Goal: Task Accomplishment & Management: Use online tool/utility

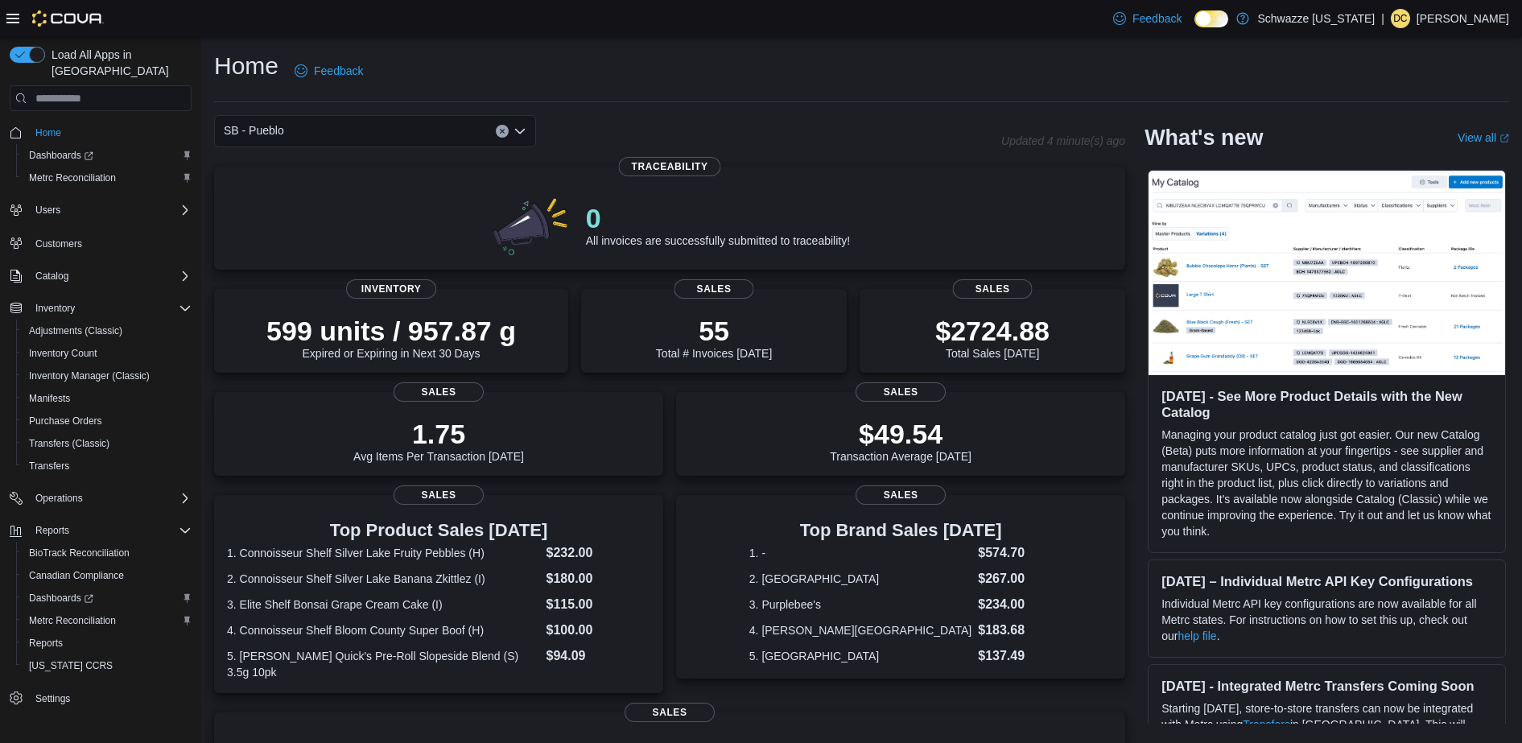
click at [523, 131] on icon "Open list of options" at bounding box center [520, 131] width 10 height 5
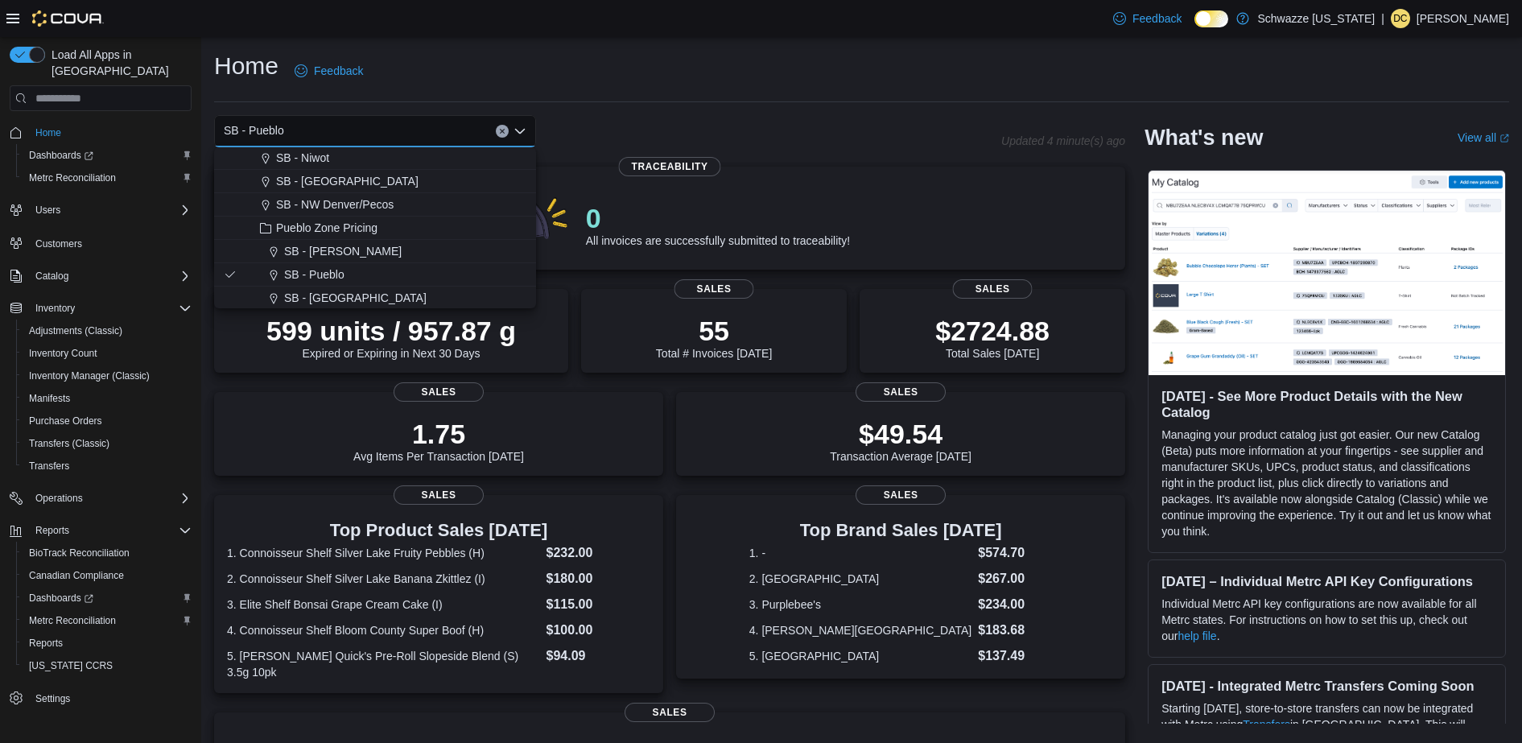
scroll to position [695, 0]
click at [347, 280] on span "SB - [GEOGRAPHIC_DATA]" at bounding box center [355, 281] width 142 height 16
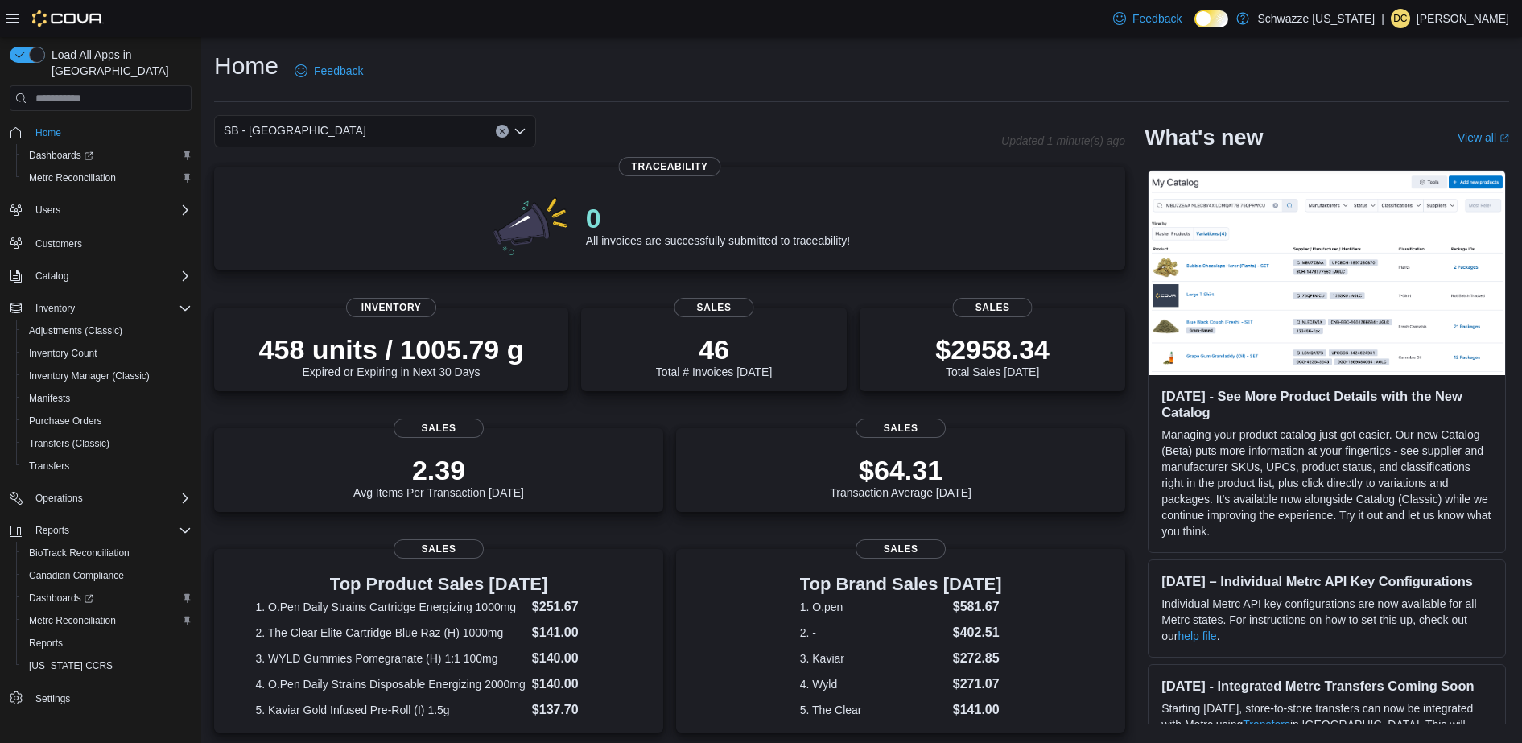
click at [518, 128] on icon "Open list of options" at bounding box center [520, 131] width 13 height 13
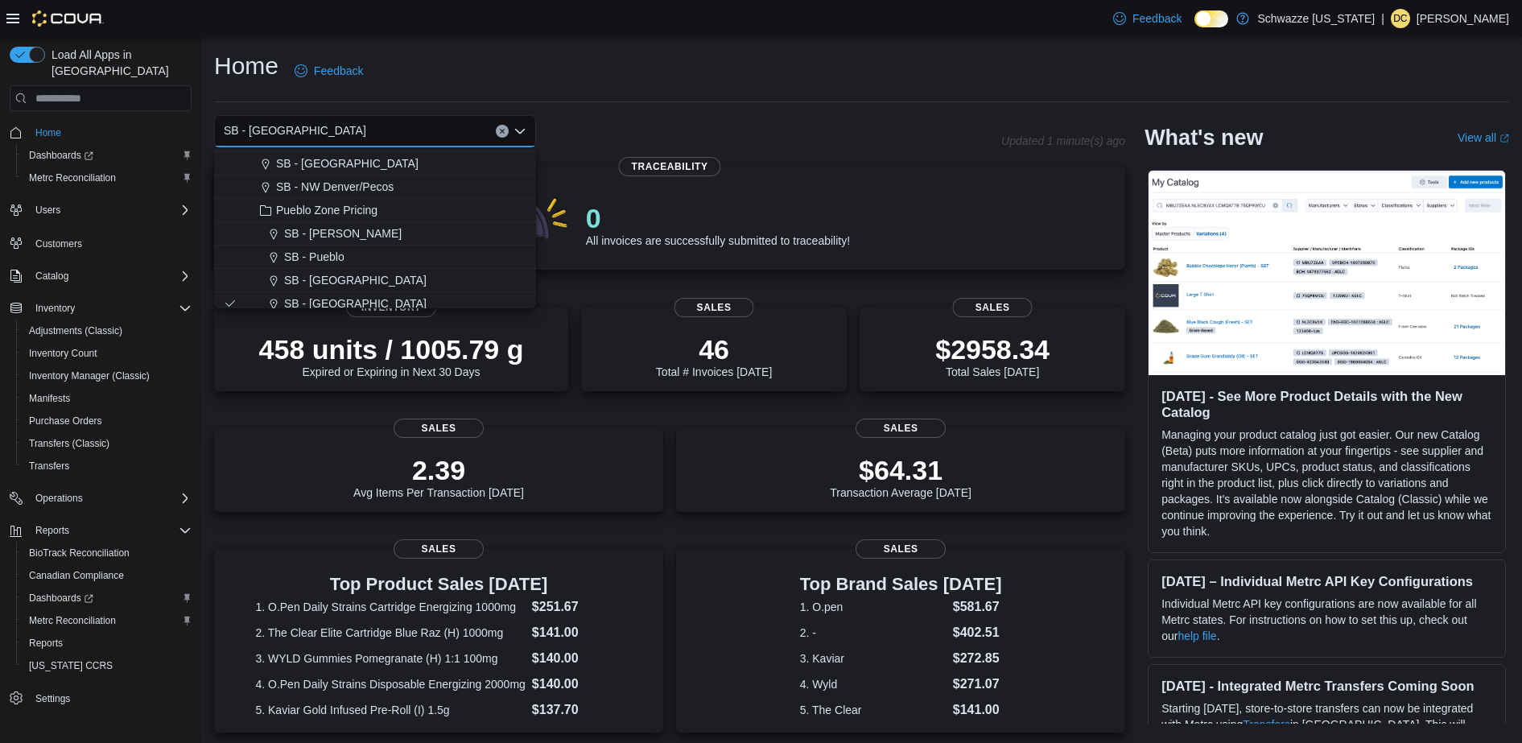
scroll to position [773, 0]
click at [310, 163] on span "SB - Pueblo" at bounding box center [314, 156] width 60 height 16
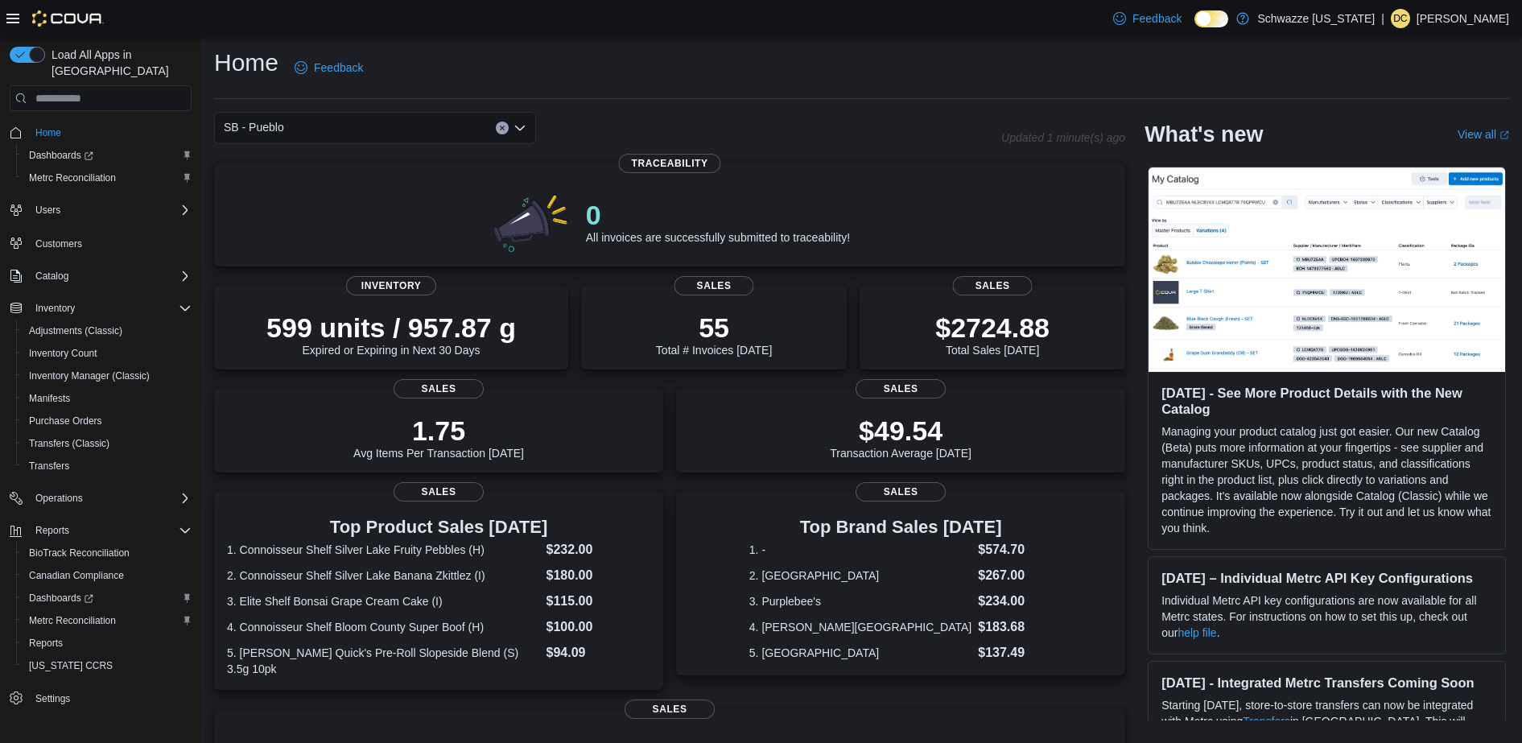
scroll to position [0, 0]
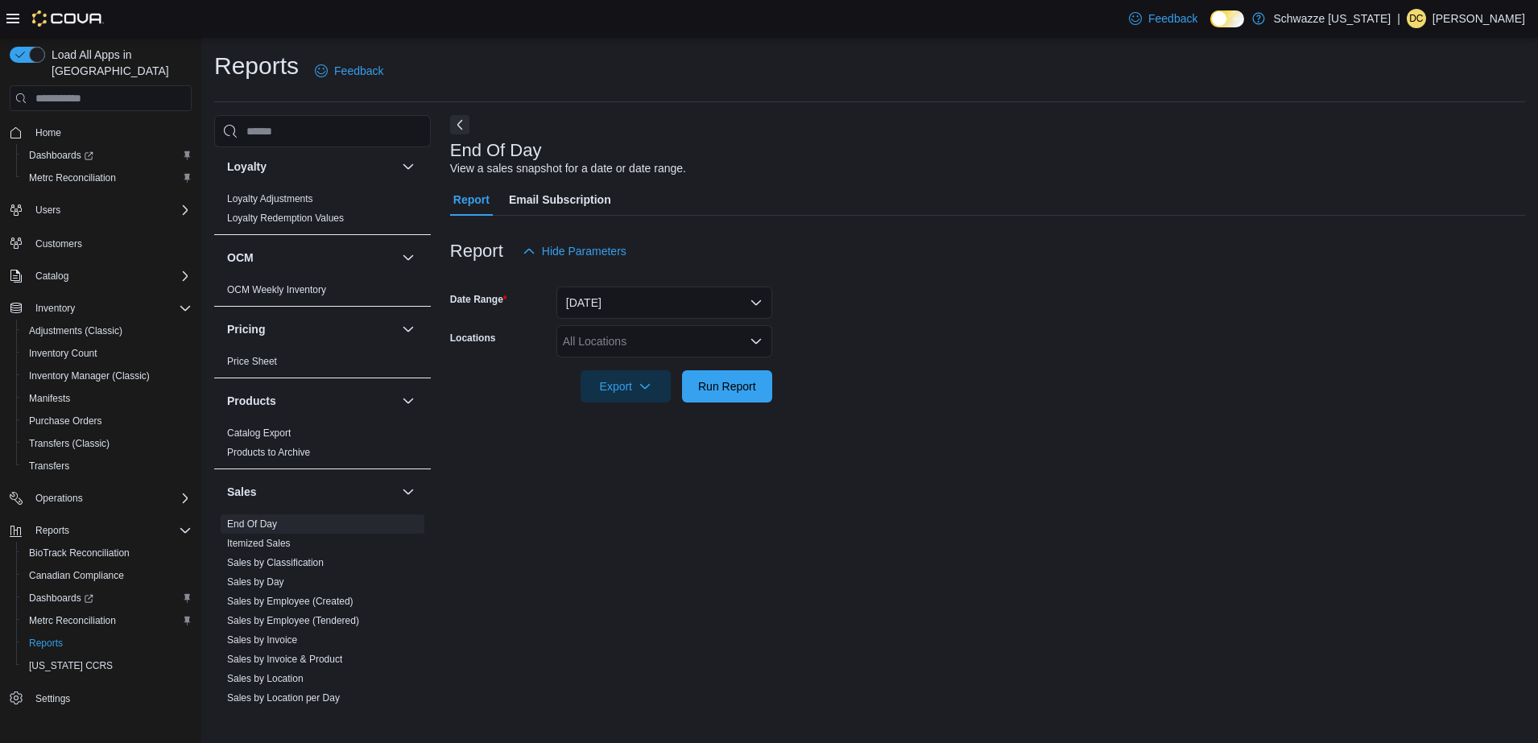
scroll to position [803, 0]
click at [279, 524] on span "End Of Day" at bounding box center [323, 521] width 204 height 19
click at [740, 342] on div "All Locations" at bounding box center [664, 341] width 216 height 32
click at [771, 386] on form "Date Range [DATE] Locations All Locations Export Run Report" at bounding box center [987, 334] width 1075 height 135
click at [746, 339] on div "All Locations" at bounding box center [664, 341] width 216 height 32
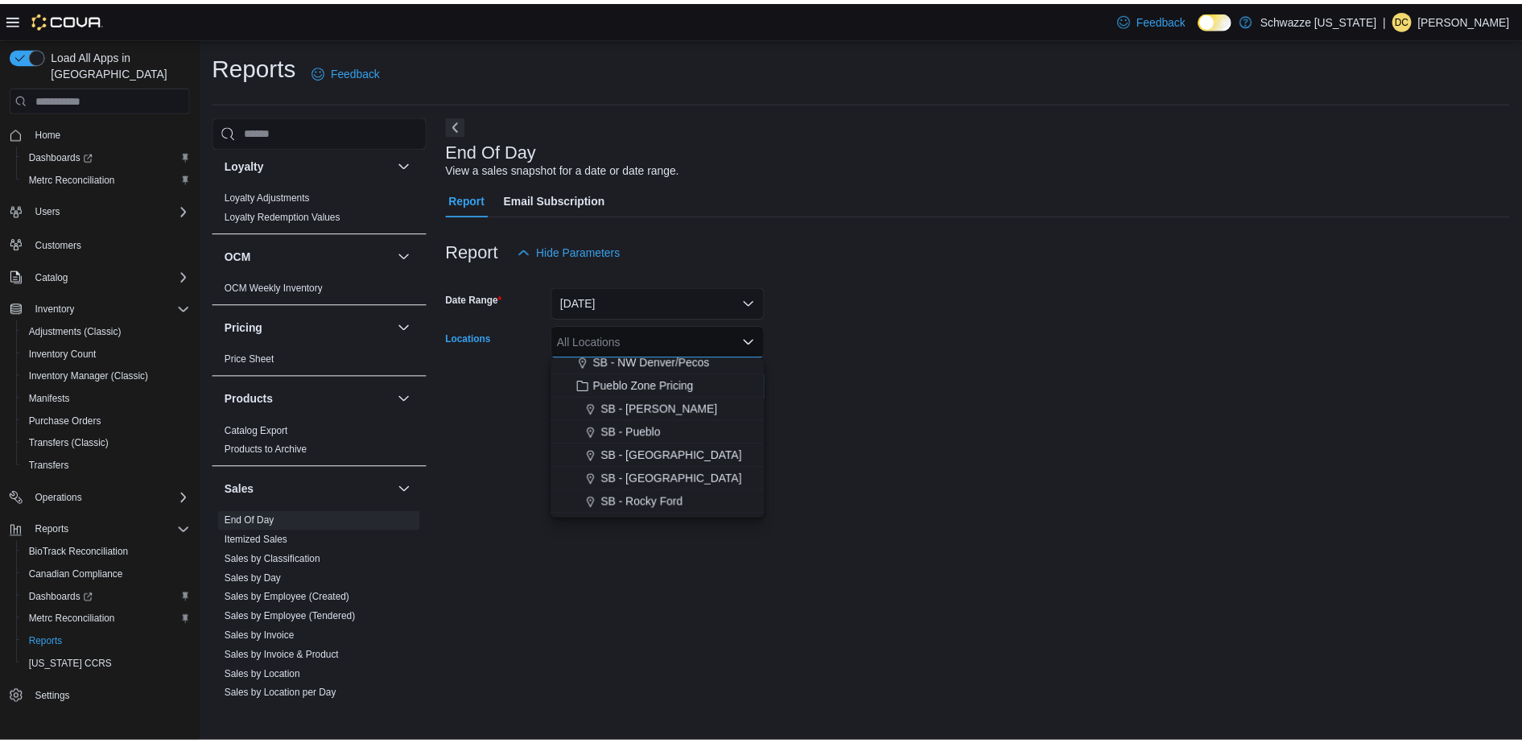
scroll to position [718, 0]
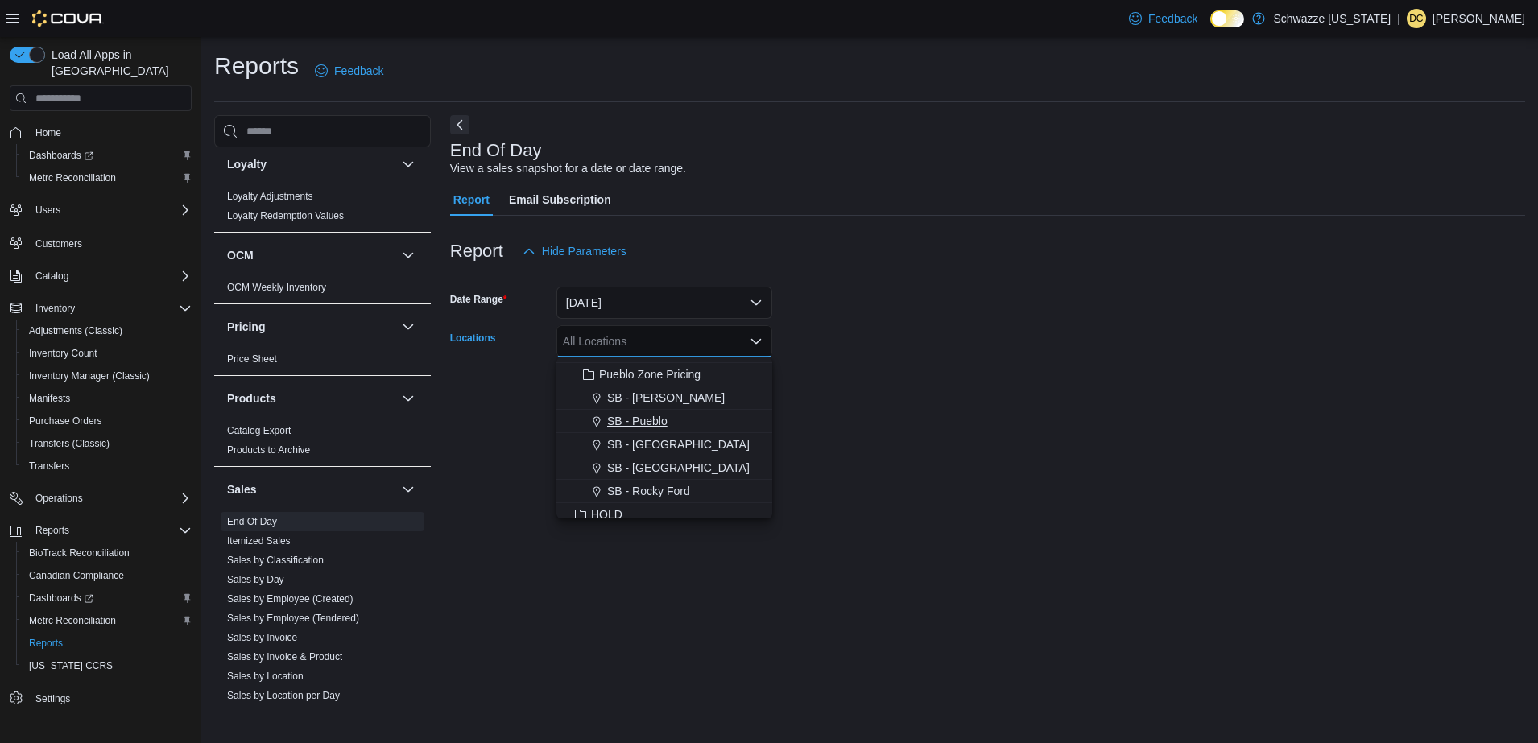
click at [662, 420] on span "SB - Pueblo" at bounding box center [637, 421] width 60 height 16
click at [833, 400] on form "Date Range [DATE] Locations SB - [GEOGRAPHIC_DATA] Combo box. Selected. SB - Pu…" at bounding box center [987, 334] width 1075 height 135
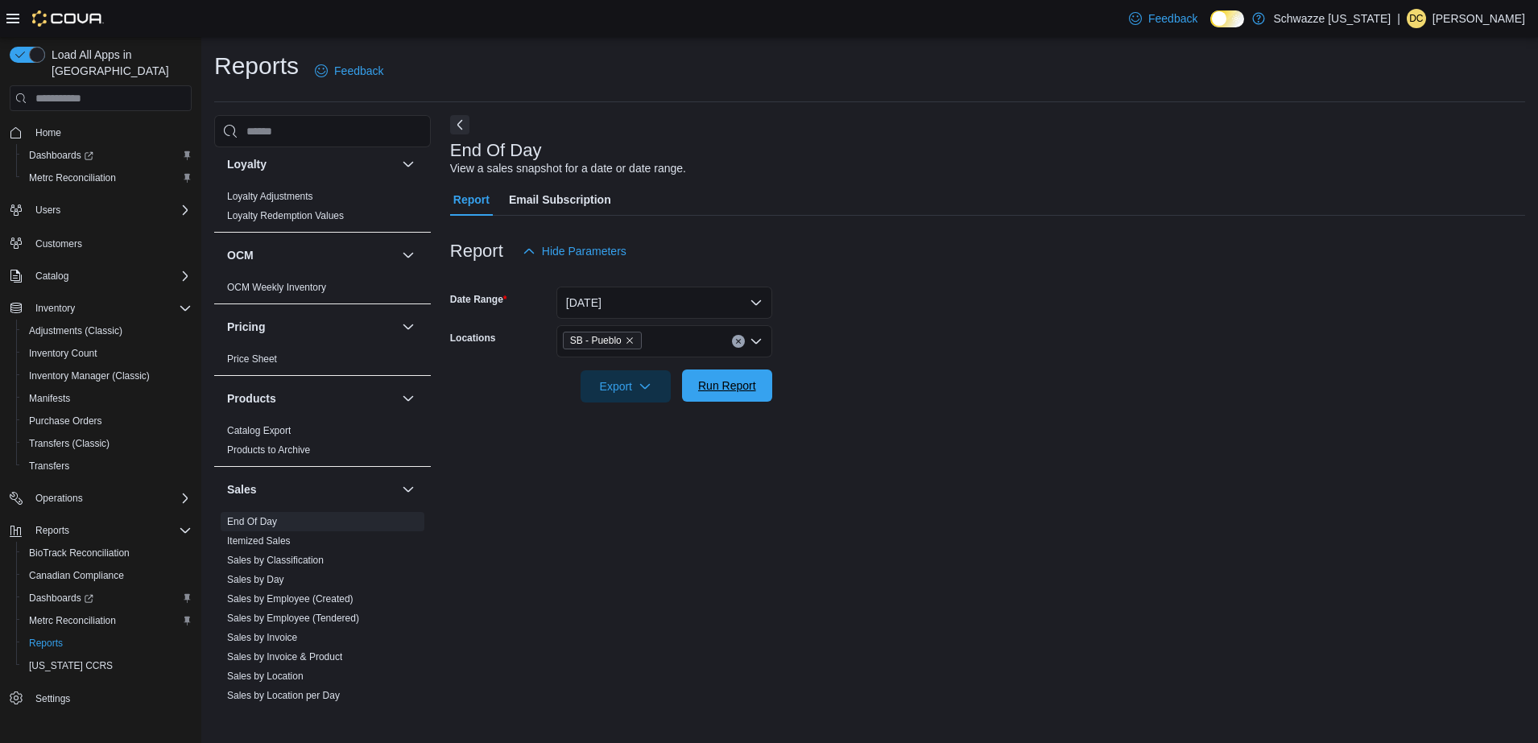
click at [733, 398] on span "Run Report" at bounding box center [727, 386] width 71 height 32
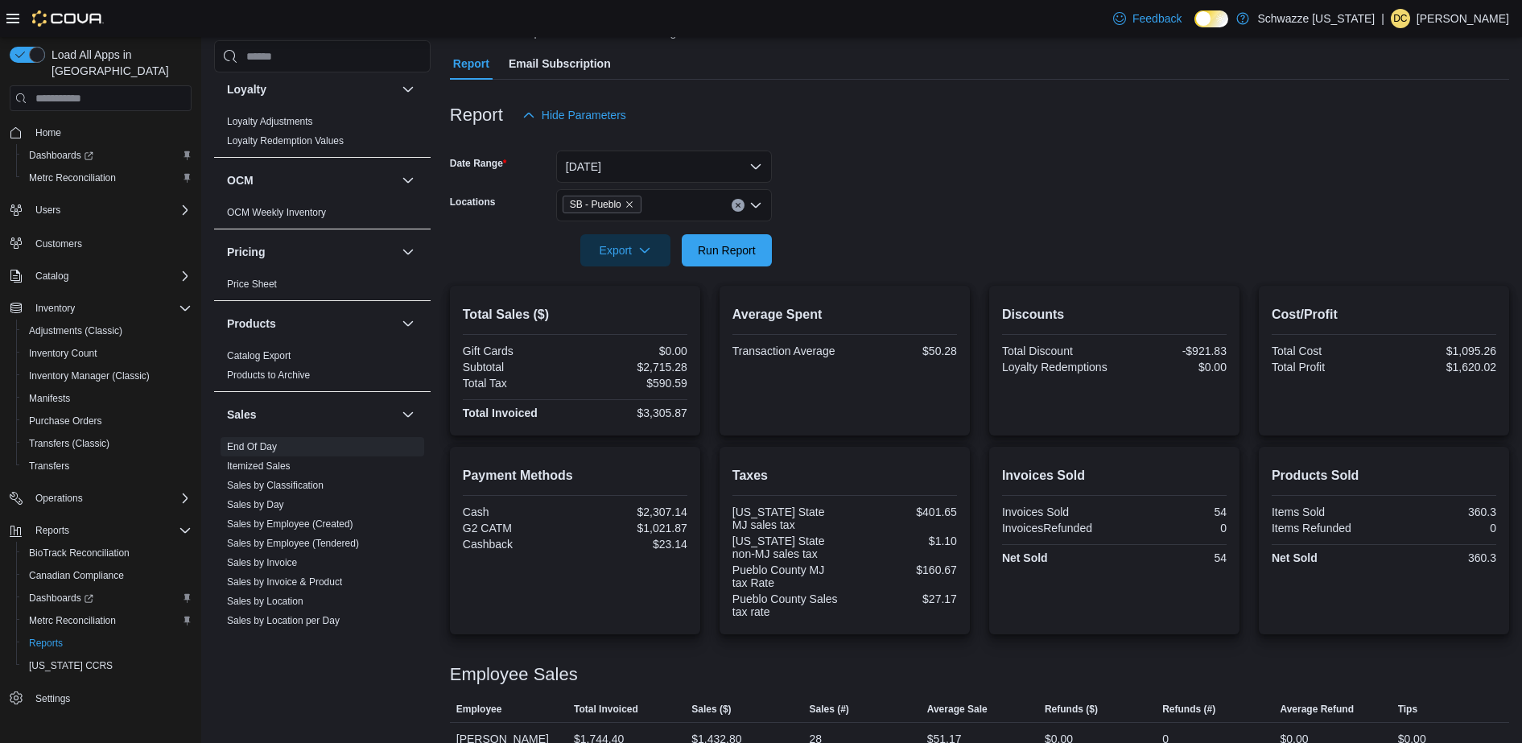
scroll to position [134, 0]
click at [627, 206] on icon "Remove SB - Pueblo from selection in this group" at bounding box center [630, 207] width 10 height 10
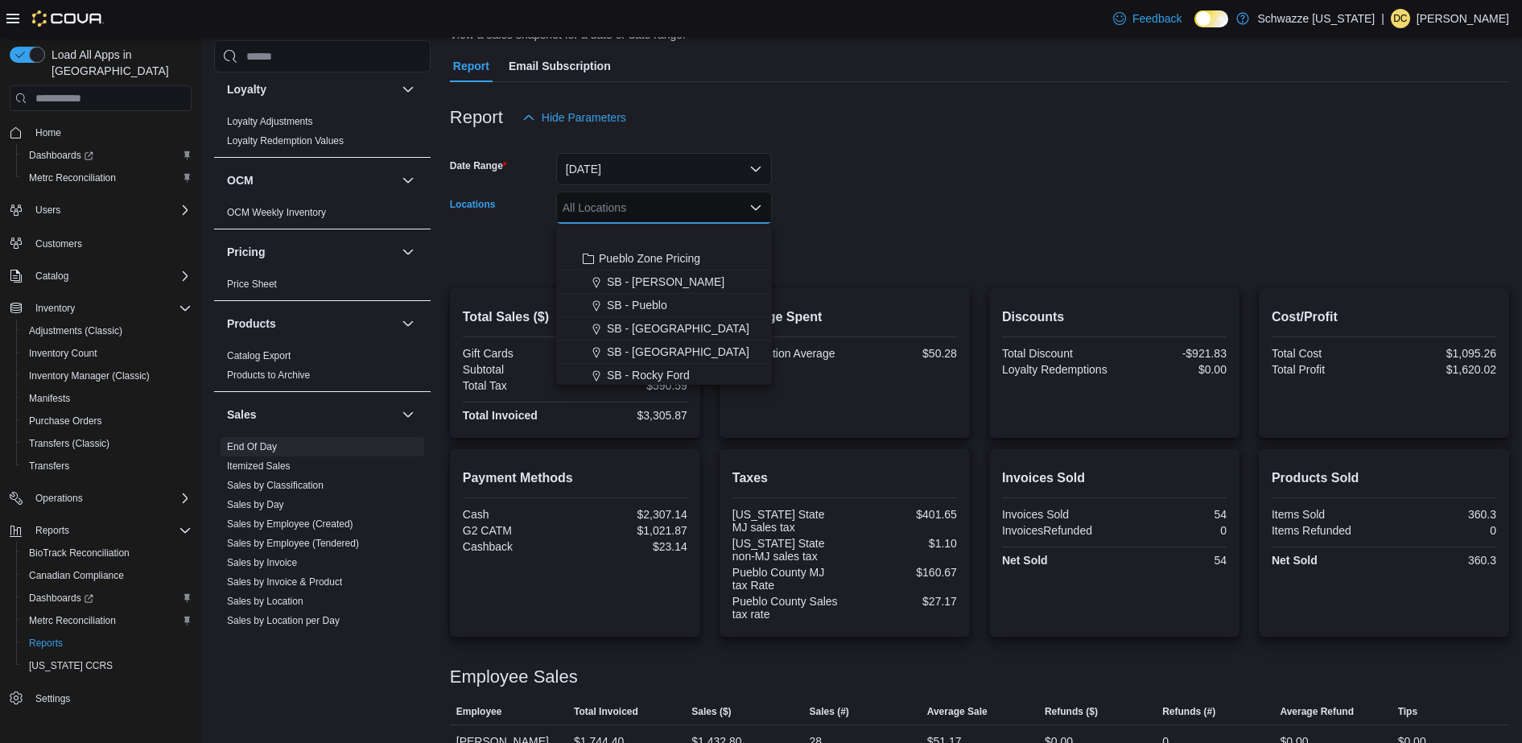
scroll to position [773, 0]
click at [667, 279] on span "SB - [GEOGRAPHIC_DATA]" at bounding box center [678, 279] width 142 height 16
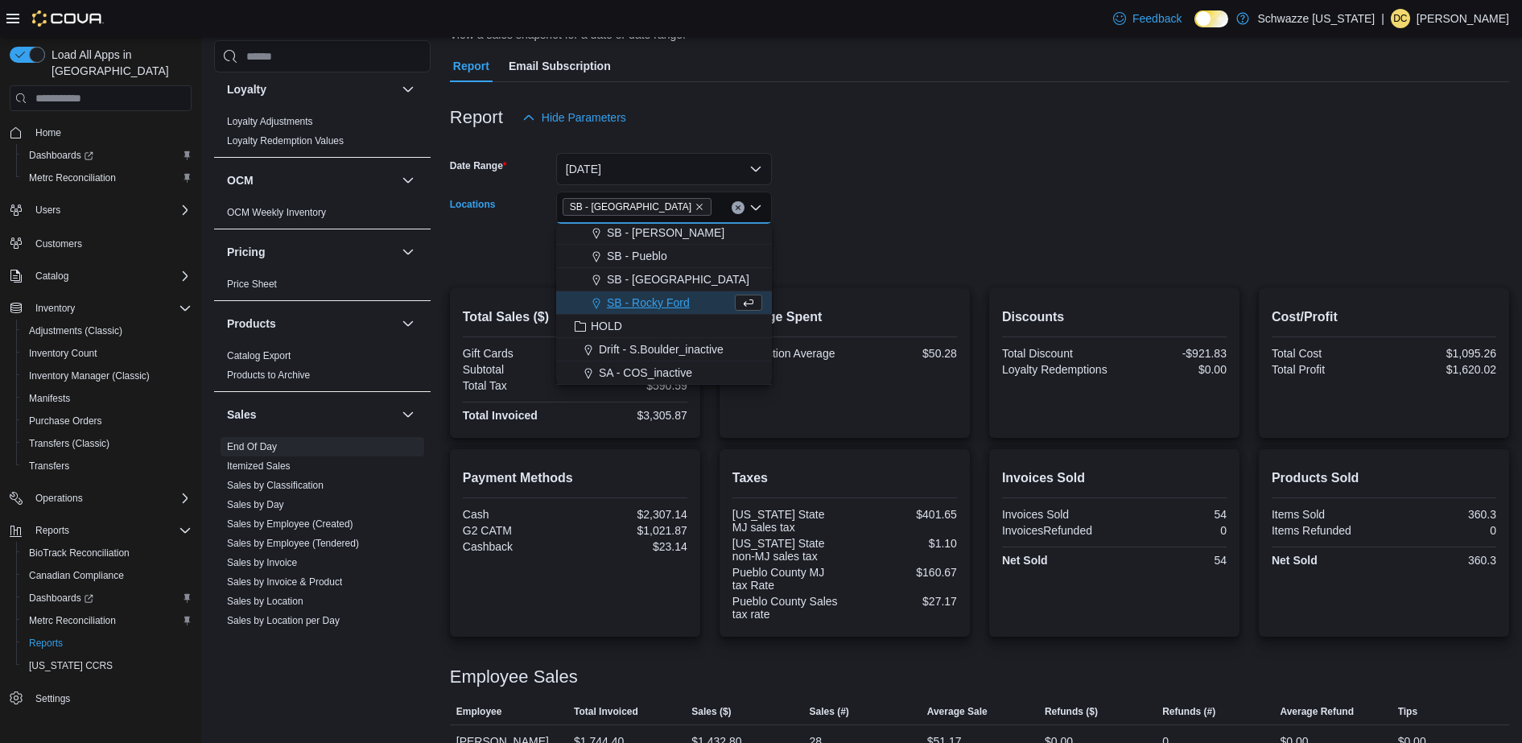
scroll to position [749, 0]
click at [860, 246] on form "Date Range [DATE] Locations SB - [GEOGRAPHIC_DATA] box. Selected. SB - [GEOGRAP…" at bounding box center [979, 201] width 1059 height 135
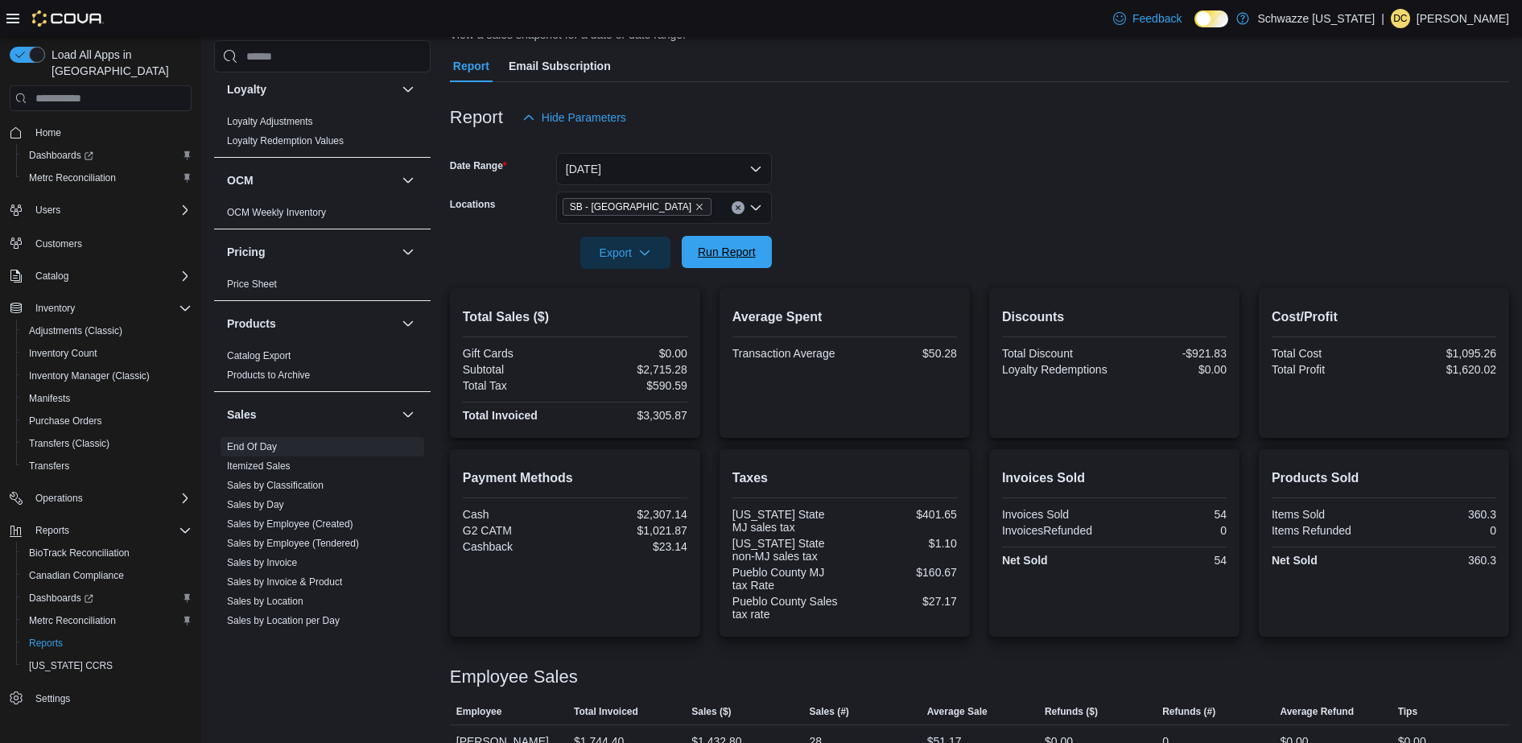
click at [737, 246] on span "Run Report" at bounding box center [727, 252] width 58 height 16
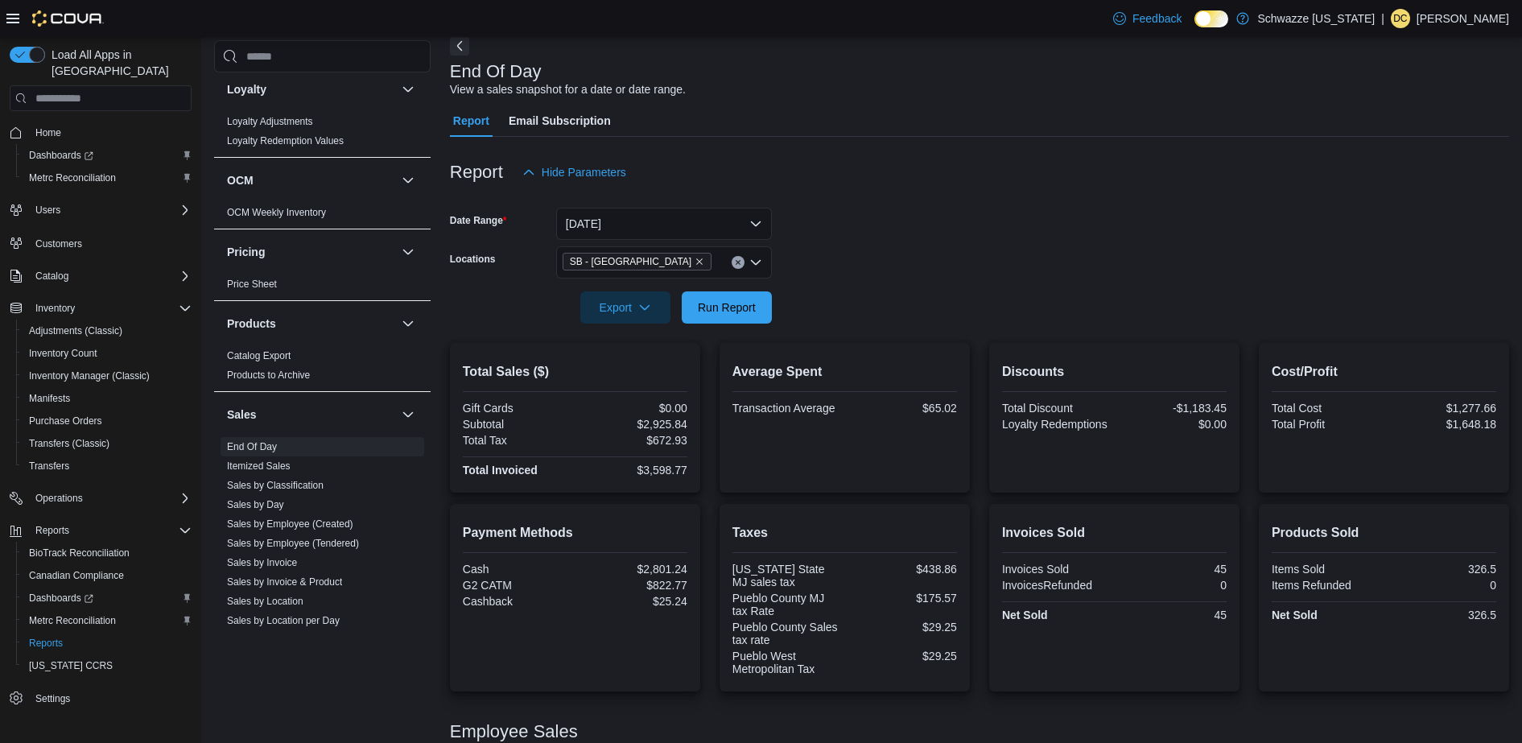
scroll to position [78, 0]
click at [737, 300] on span "Run Report" at bounding box center [727, 307] width 58 height 16
click at [695, 259] on icon "Remove SB - Pueblo West from selection in this group" at bounding box center [700, 263] width 10 height 10
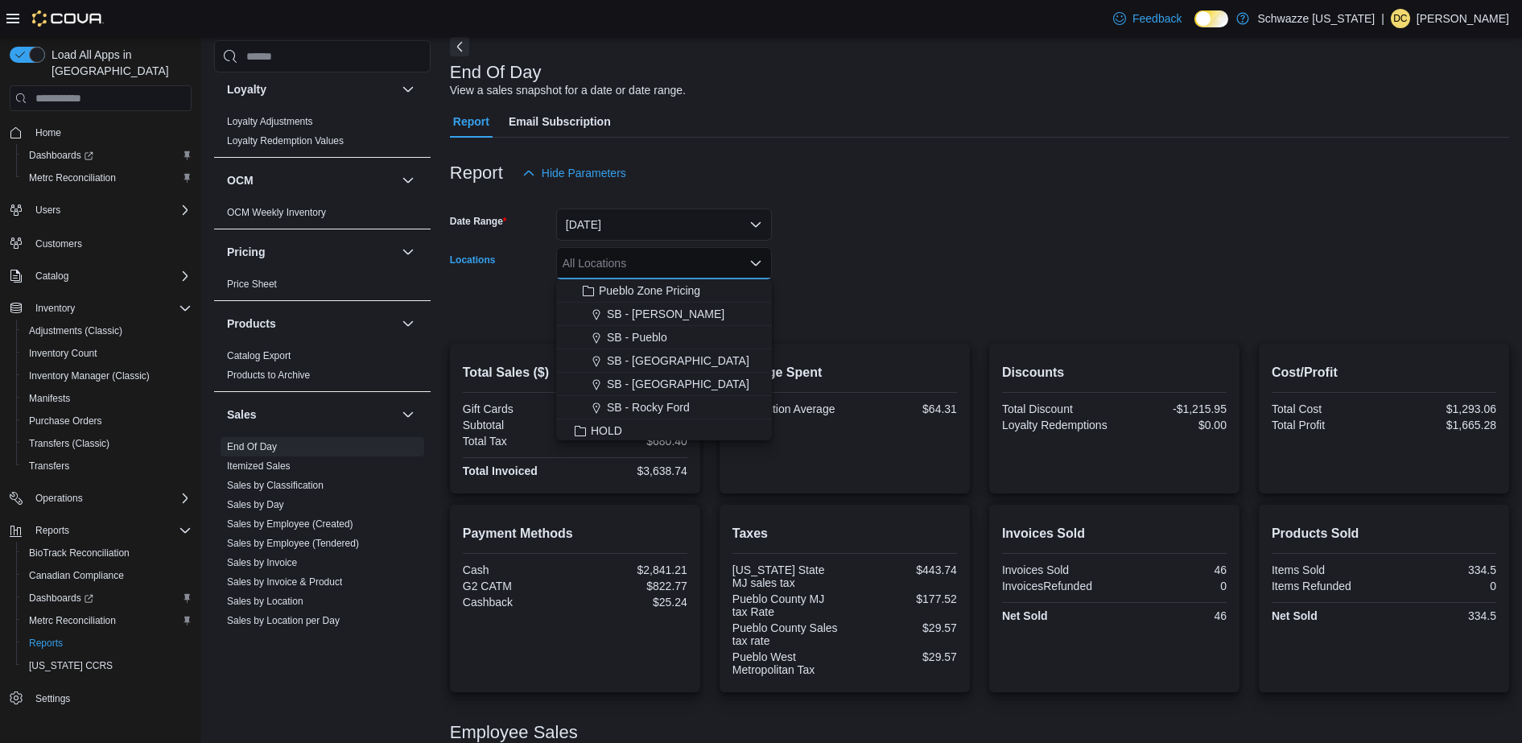
scroll to position [773, 0]
click at [687, 293] on div "SB - Pueblo" at bounding box center [664, 288] width 196 height 16
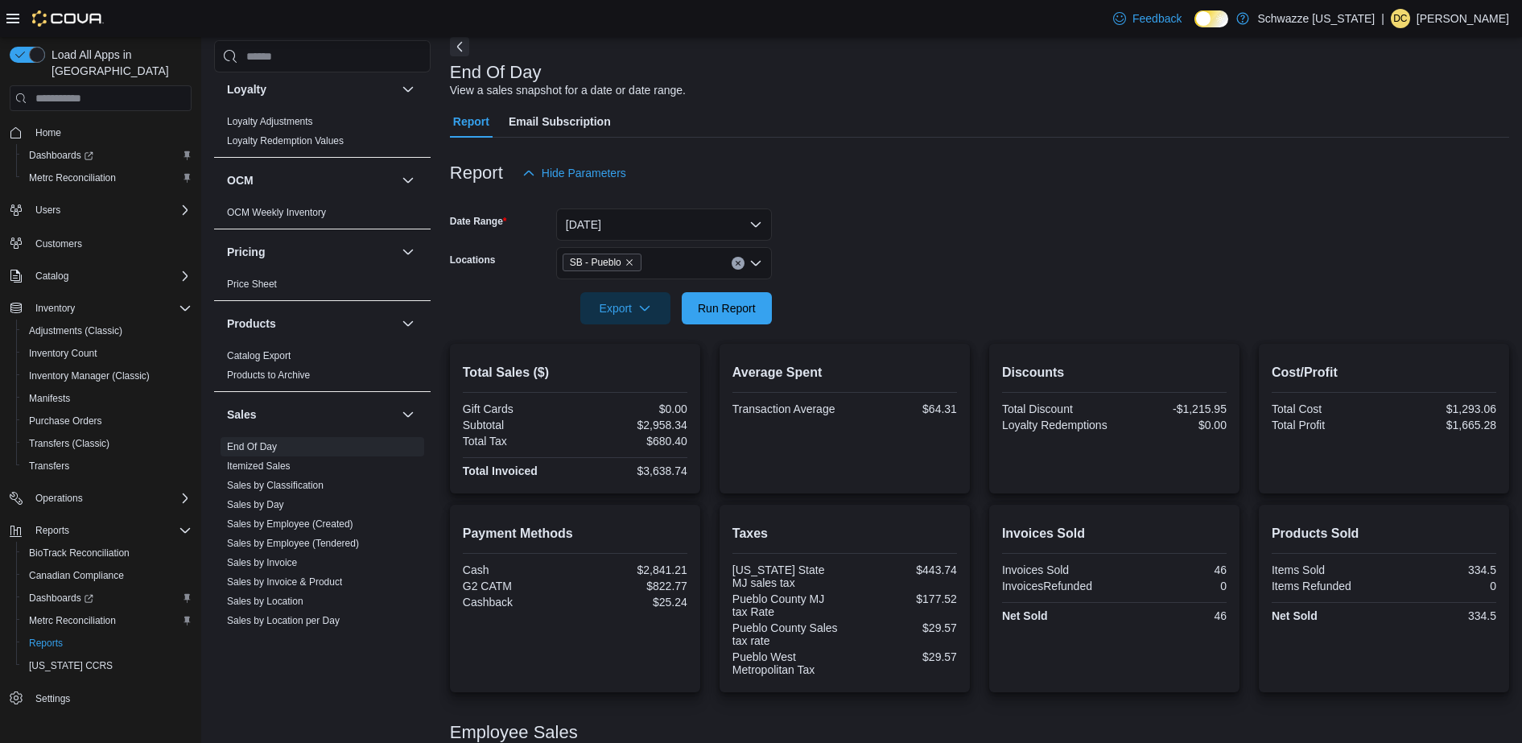
click at [844, 286] on div at bounding box center [979, 285] width 1059 height 13
click at [738, 303] on span "Run Report" at bounding box center [727, 307] width 58 height 16
click at [705, 312] on span "Run Report" at bounding box center [727, 307] width 58 height 16
